Goal: Task Accomplishment & Management: Complete application form

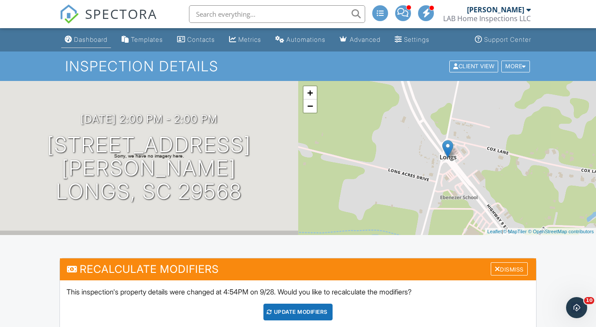
click at [92, 39] on div "Dashboard" at bounding box center [90, 39] width 33 height 7
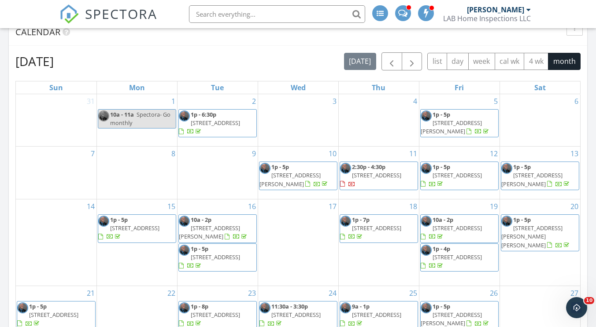
scroll to position [308, 0]
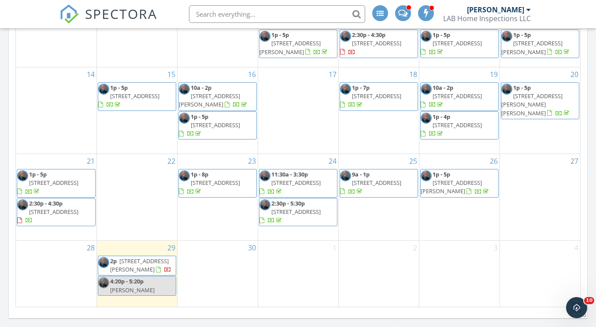
click at [207, 269] on div "30" at bounding box center [217, 274] width 80 height 66
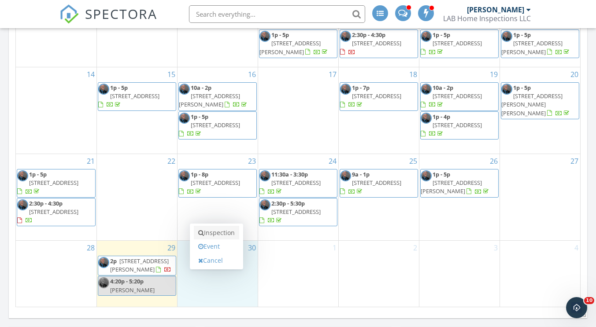
click at [217, 233] on link "Inspection" at bounding box center [216, 233] width 45 height 14
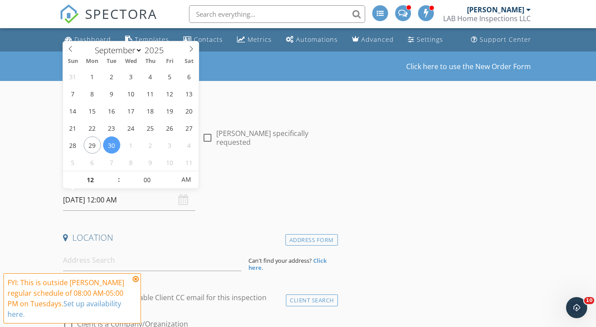
click at [89, 200] on input "09/30/2025 12:00 AM" at bounding box center [129, 200] width 132 height 22
type input "01"
click at [115, 174] on span at bounding box center [114, 175] width 6 height 9
type input "09/30/2025 1:00 PM"
click at [187, 179] on span "AM" at bounding box center [186, 180] width 24 height 18
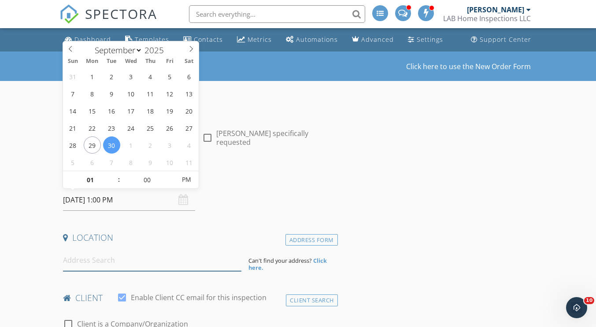
click at [103, 263] on input at bounding box center [152, 261] width 178 height 22
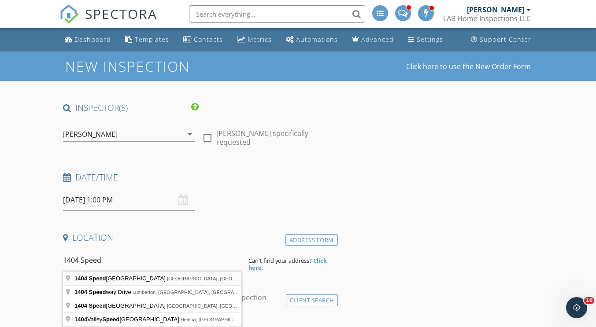
type input "1404 Speedway Street, Myrtle Beach, SC, USA"
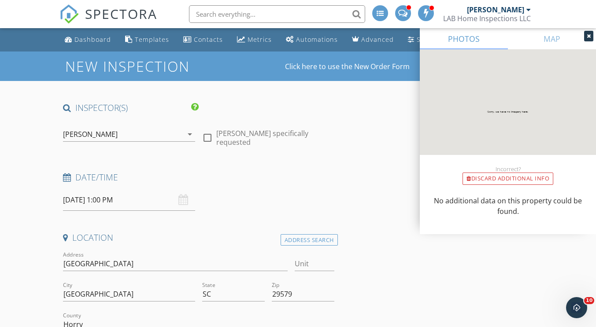
scroll to position [132, 0]
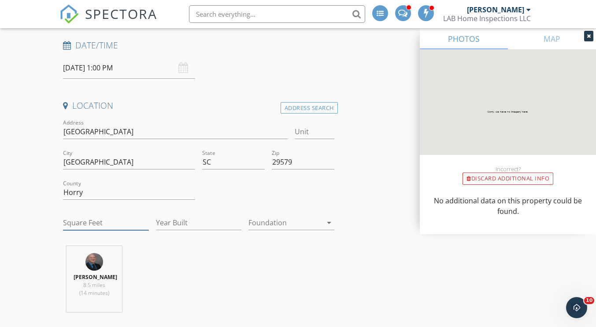
click at [97, 225] on input "Square Feet" at bounding box center [105, 223] width 85 height 15
type input "1434"
click at [190, 221] on input "Year Built" at bounding box center [198, 223] width 85 height 15
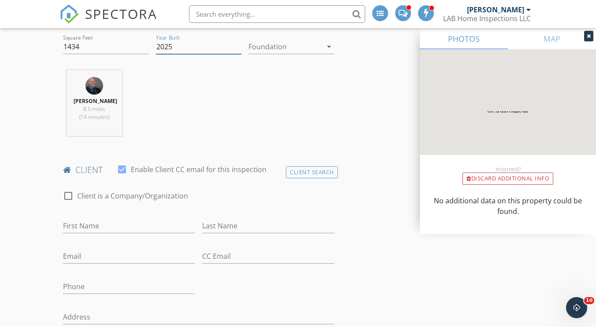
type input "2025"
click at [108, 225] on input "First Name" at bounding box center [129, 226] width 132 height 15
type input "Shawn"
type input "Qiu"
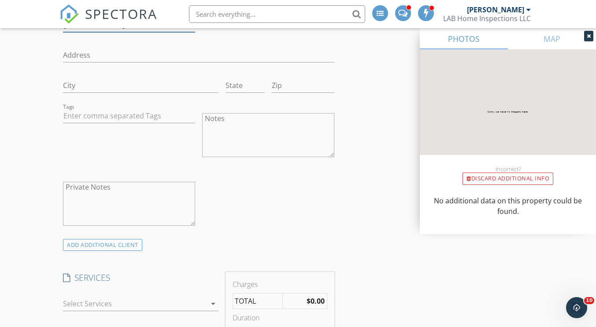
scroll to position [704, 0]
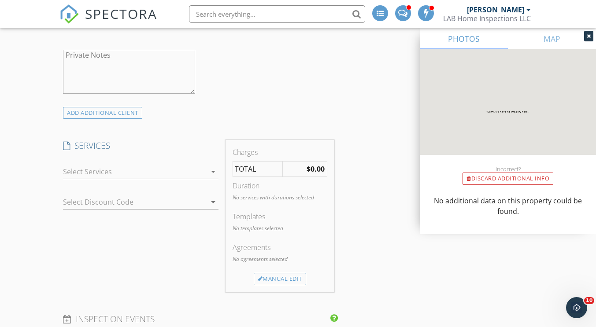
type input "919-260-3285"
click at [109, 169] on div at bounding box center [134, 172] width 143 height 14
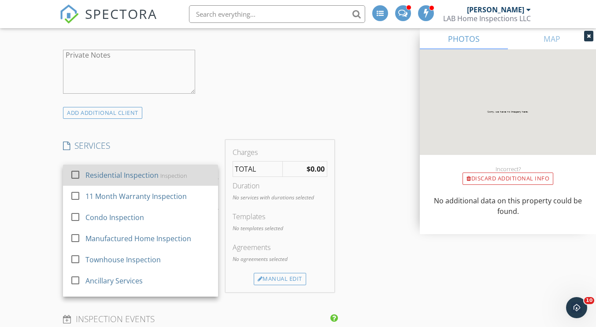
click at [115, 172] on div "Residential Inspection" at bounding box center [121, 175] width 73 height 11
checkbox input "true"
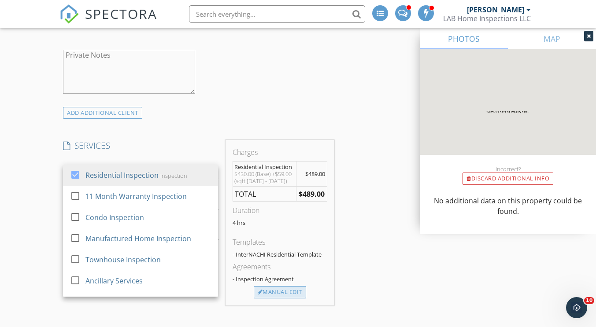
click at [278, 292] on div "Manual Edit" at bounding box center [280, 292] width 52 height 12
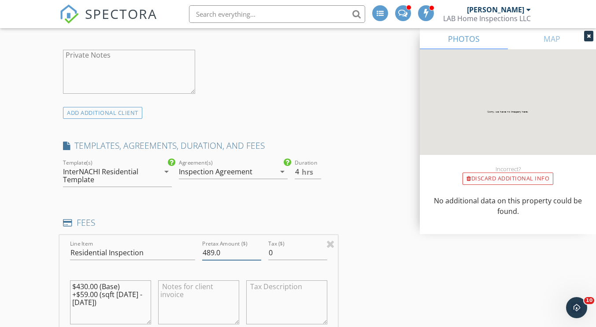
click at [211, 252] on input "489.0" at bounding box center [231, 253] width 59 height 15
type input "449.0"
click at [93, 310] on textarea "$430.00 (Base) +$59.00 (sqft 1000 - 1500)" at bounding box center [110, 302] width 81 height 44
click at [82, 294] on textarea "$430.00 (Base) +$59.00 (sqft 1000 - 1500)" at bounding box center [110, 302] width 81 height 44
click at [84, 292] on textarea "$430.00 (Base) +$59.00 (sqft 1000 - 1500)" at bounding box center [110, 302] width 81 height 44
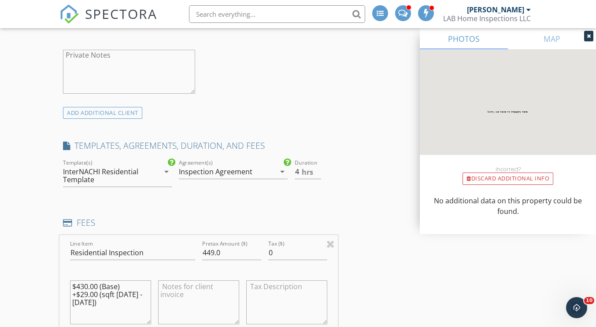
type textarea "$430.00 (Base) +$29.00 (sqft 1000 - 1500)"
click at [179, 227] on h4 "FEES" at bounding box center [198, 222] width 271 height 11
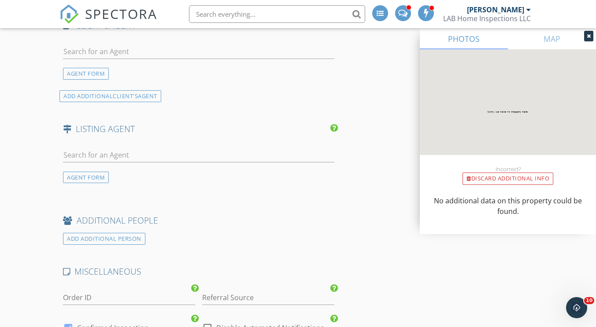
scroll to position [1365, 0]
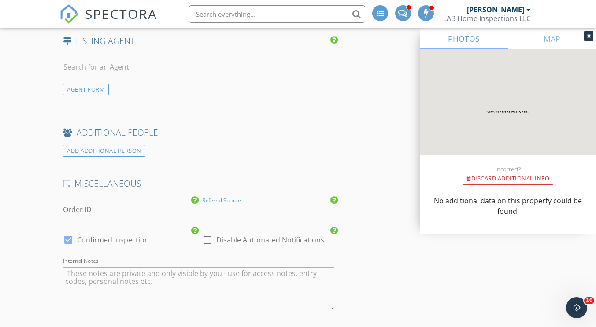
click at [254, 210] on input "Referral Source" at bounding box center [268, 210] width 132 height 15
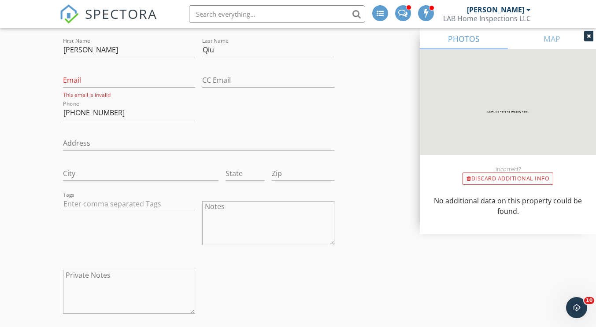
scroll to position [352, 0]
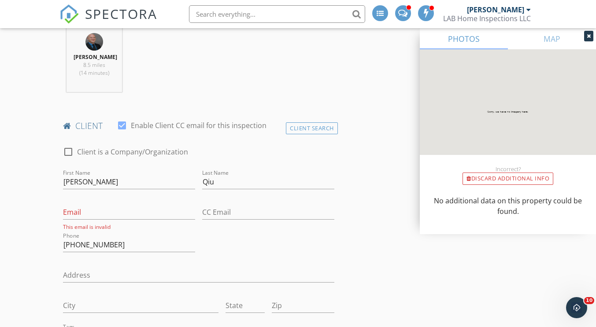
type input "Janson Zhang"
